Goal: Contribute content

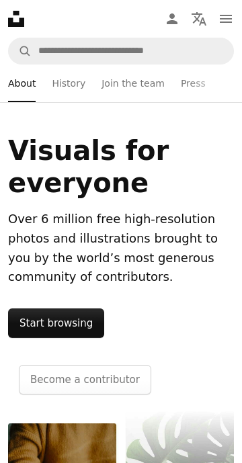
click at [91, 338] on link "Start browsing" at bounding box center [56, 324] width 96 height 30
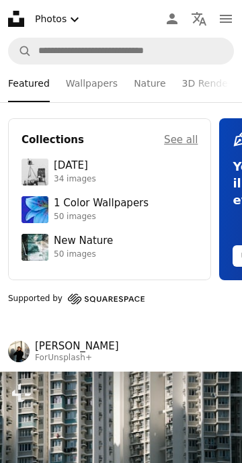
click at [116, 210] on div "1 Color Wallpapers" at bounding box center [101, 203] width 95 height 13
click at [118, 77] on link "Wallpapers" at bounding box center [92, 84] width 52 height 38
click at [165, 79] on link "Nature" at bounding box center [150, 84] width 32 height 38
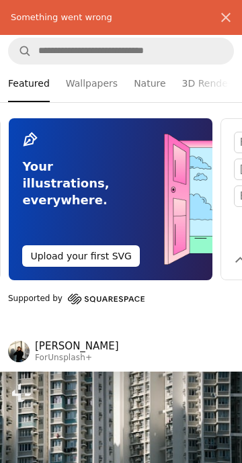
scroll to position [0, 211]
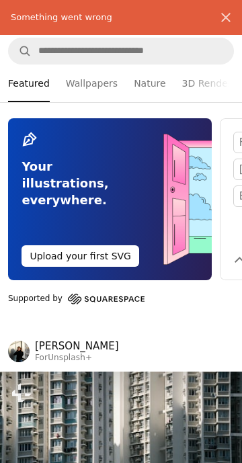
click at [132, 267] on button "Upload your first SVG" at bounding box center [81, 256] width 118 height 22
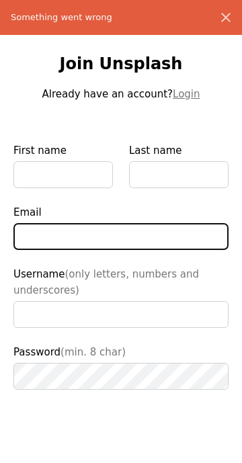
click at [126, 250] on input "Email" at bounding box center [120, 236] width 215 height 27
type input "*"
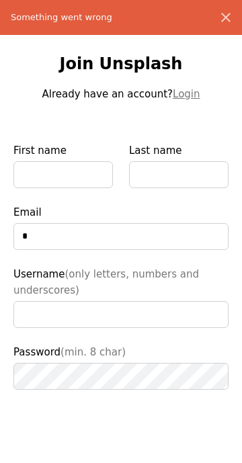
click at [153, 166] on label "Last name" at bounding box center [179, 166] width 100 height 46
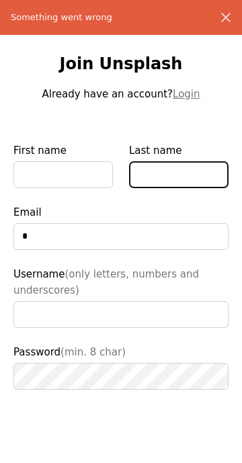
click at [153, 166] on input "Last name" at bounding box center [179, 174] width 100 height 27
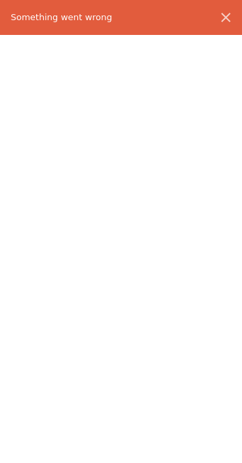
click at [227, 13] on icon "An X shape" at bounding box center [226, 17] width 16 height 16
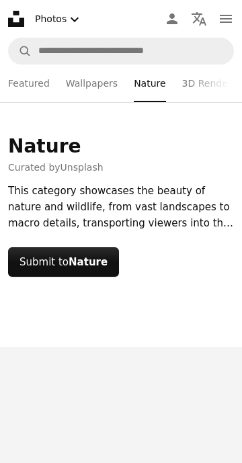
click at [103, 268] on strong "Nature" at bounding box center [88, 262] width 39 height 12
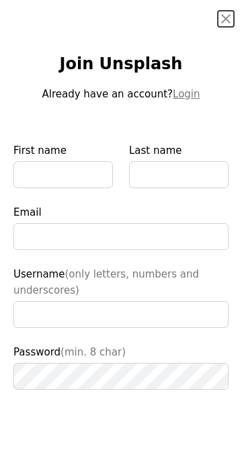
scroll to position [40, 0]
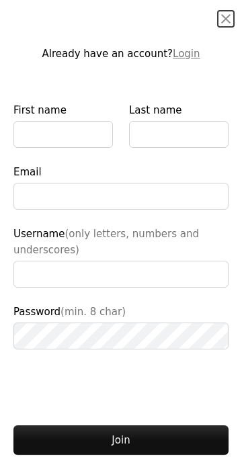
click at [108, 263] on label "Username (only letters, numbers and underscores)" at bounding box center [120, 257] width 215 height 62
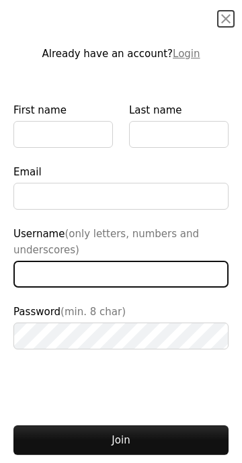
click at [108, 263] on input "Username (only letters, numbers and underscores)" at bounding box center [120, 274] width 215 height 27
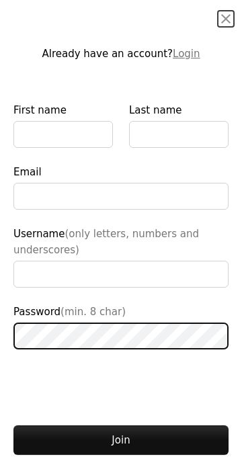
scroll to position [128, 0]
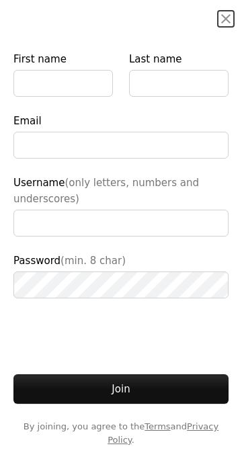
click at [154, 435] on link "Privacy Policy" at bounding box center [163, 434] width 111 height 24
click at [147, 435] on link "Privacy Policy" at bounding box center [163, 434] width 111 height 24
